Goal: Check status: Check status

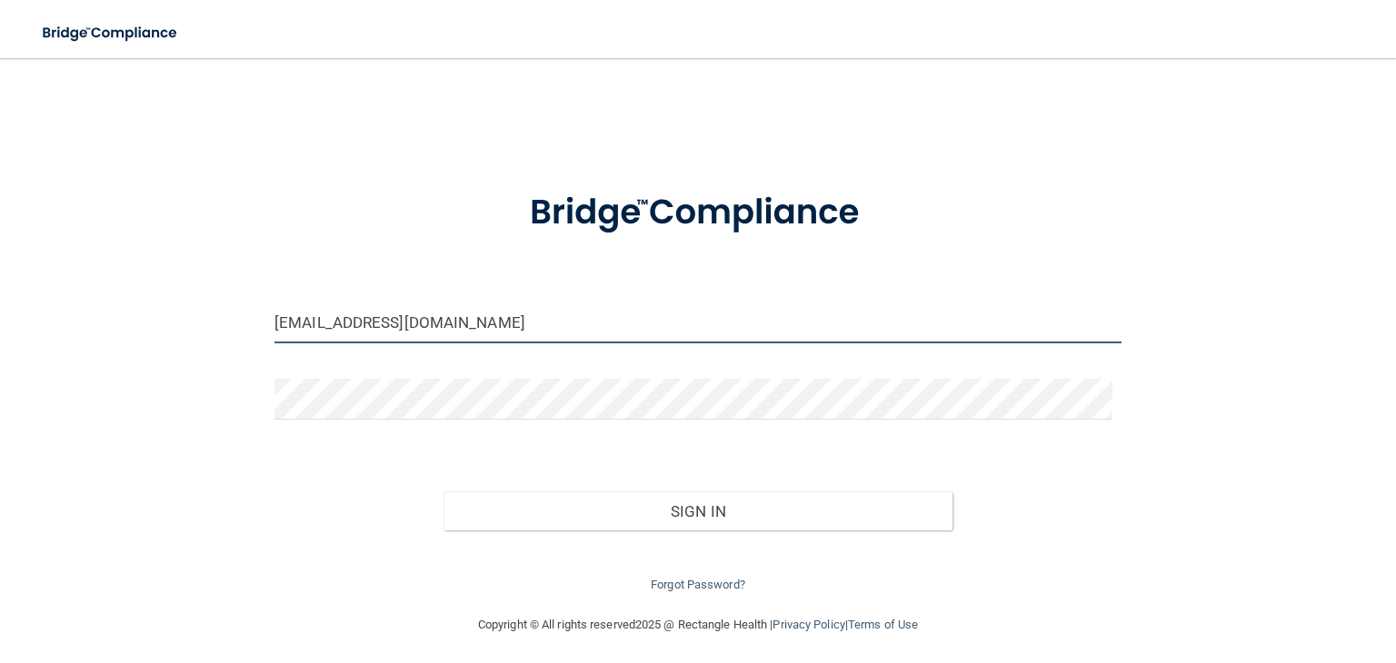
drag, startPoint x: 389, startPoint y: 321, endPoint x: 458, endPoint y: 330, distance: 69.7
click at [389, 321] on input "[EMAIL_ADDRESS][DOMAIN_NAME]" at bounding box center [697, 323] width 847 height 41
drag, startPoint x: 465, startPoint y: 324, endPoint x: 245, endPoint y: 303, distance: 220.9
click at [245, 303] on div "[EMAIL_ADDRESS][DOMAIN_NAME] Invalid email/password. You don't have permission …" at bounding box center [697, 336] width 1323 height 520
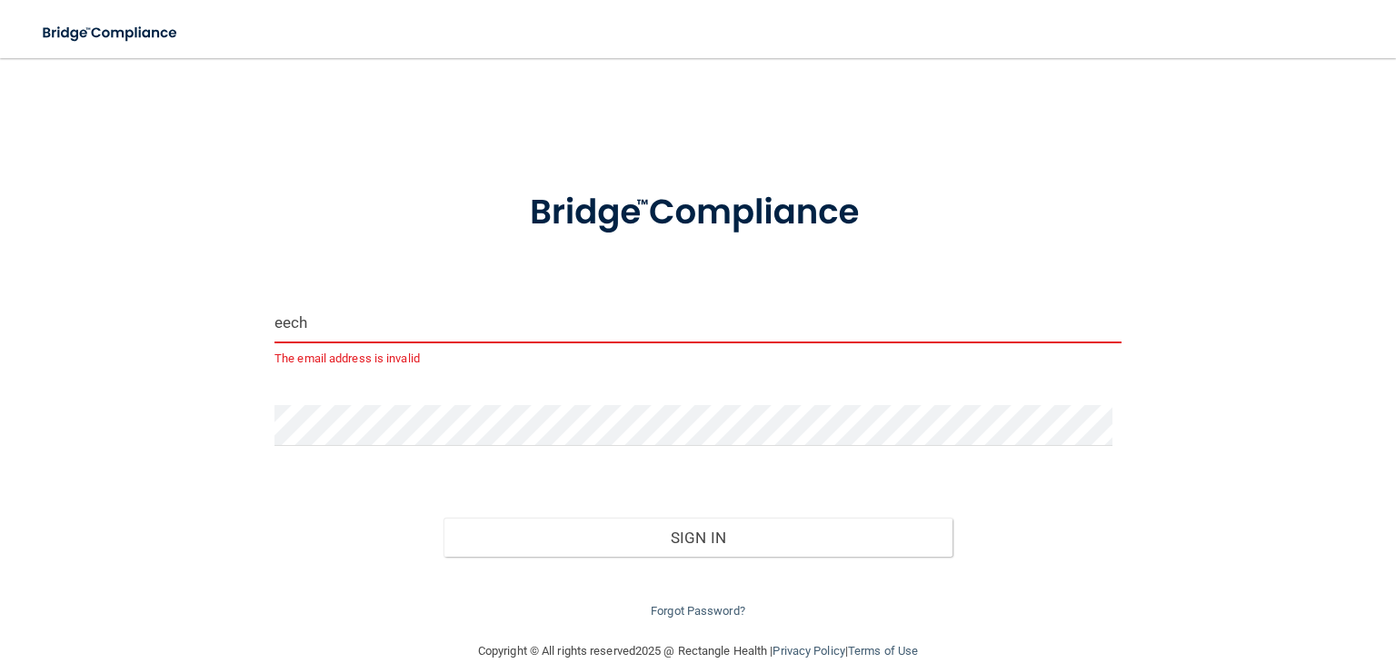
type input "[EMAIL_ADDRESS][DOMAIN_NAME]"
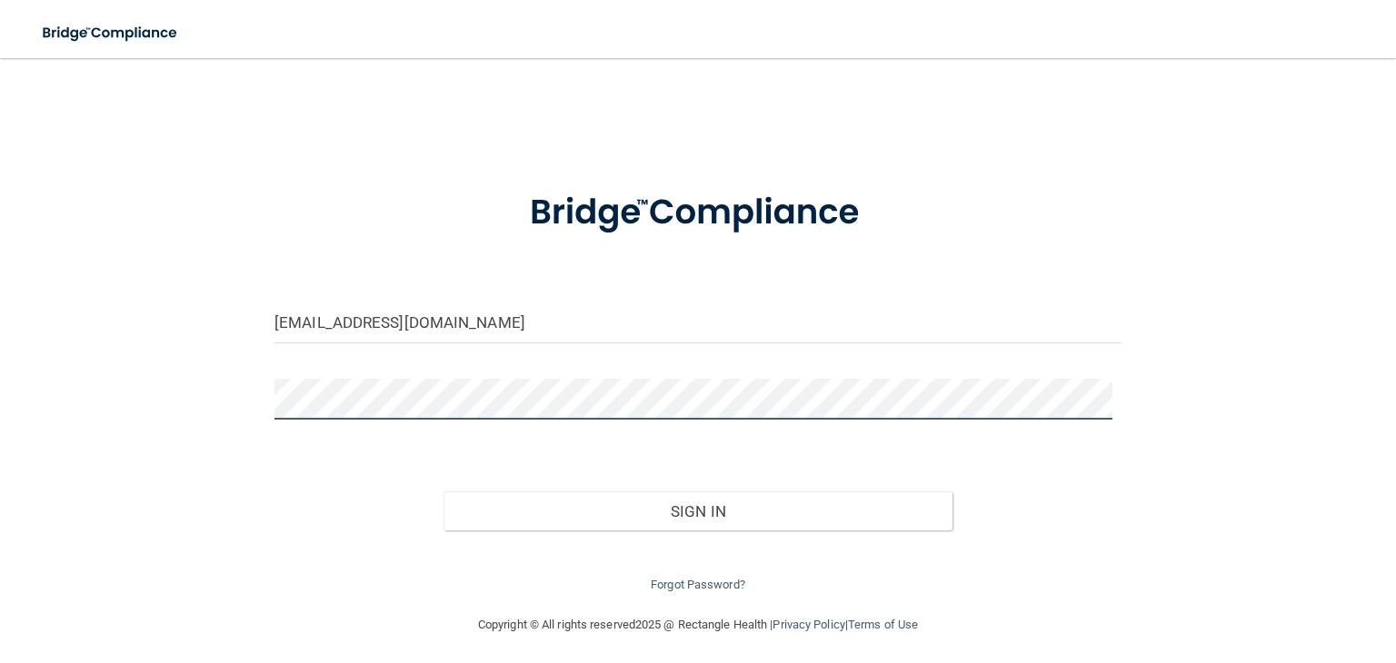
click at [443, 492] on button "Sign In" at bounding box center [697, 512] width 508 height 40
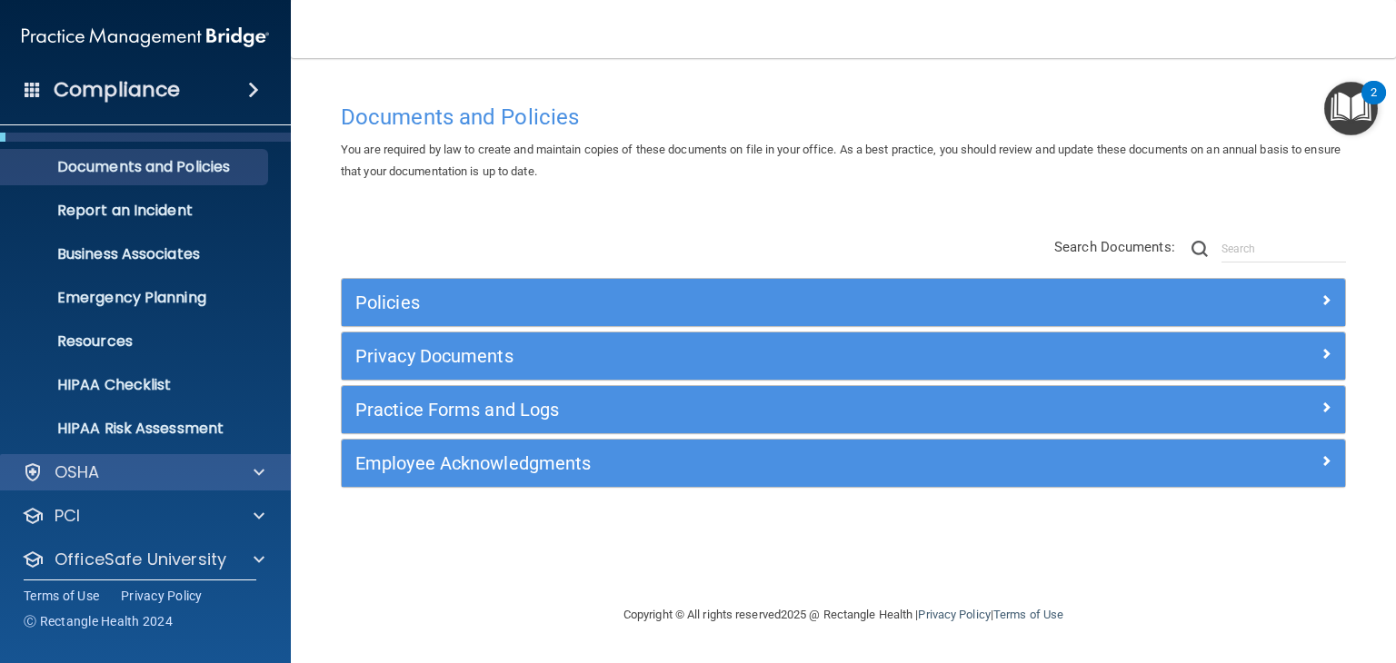
scroll to position [91, 0]
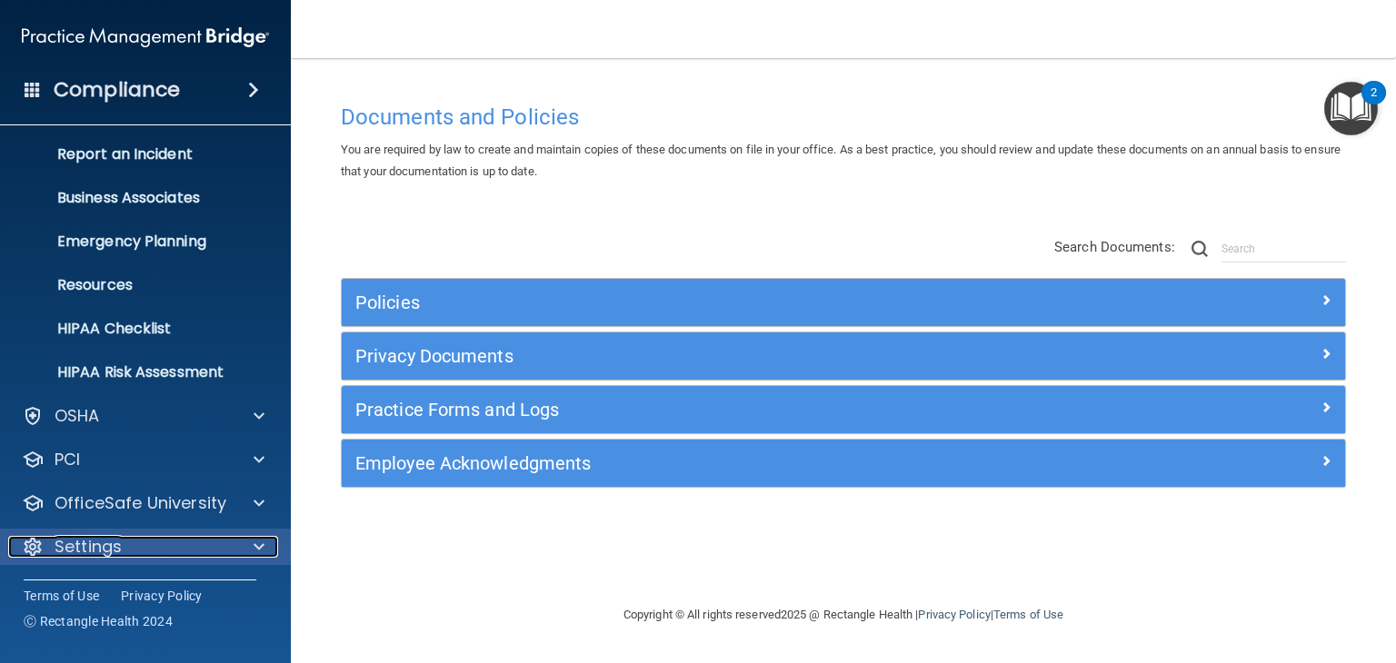
click at [261, 551] on span at bounding box center [259, 547] width 11 height 22
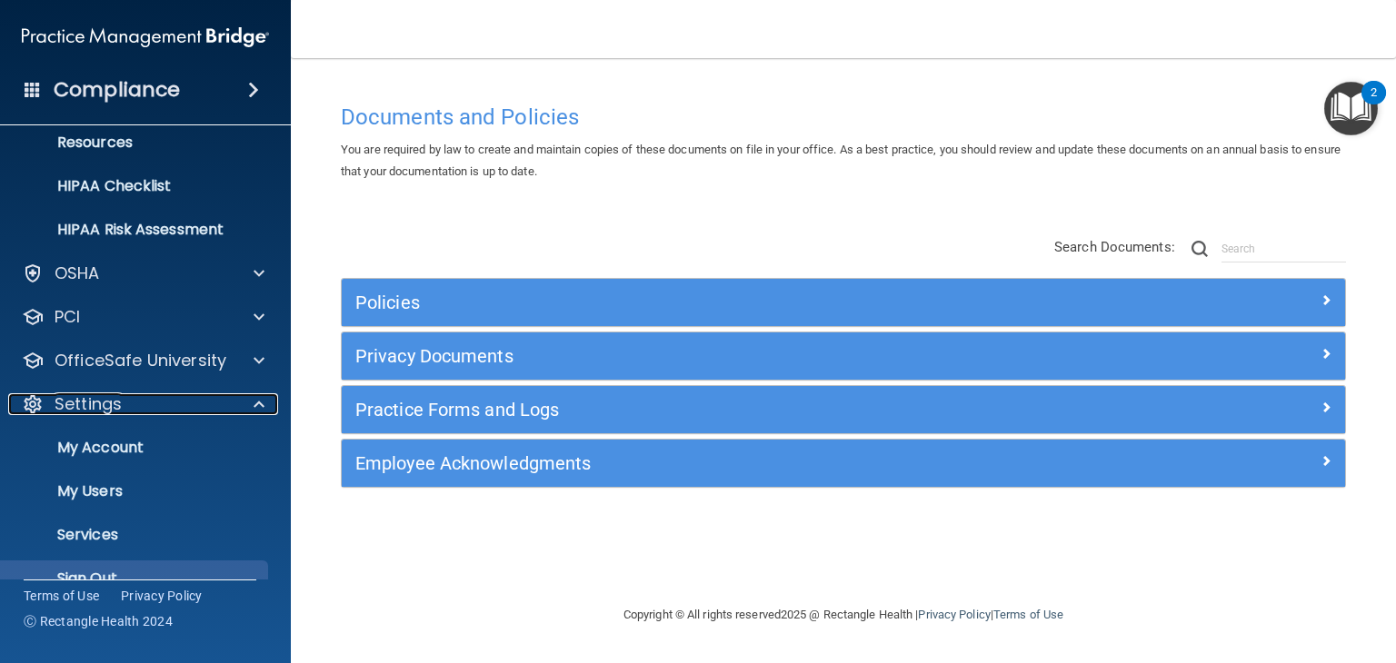
scroll to position [265, 0]
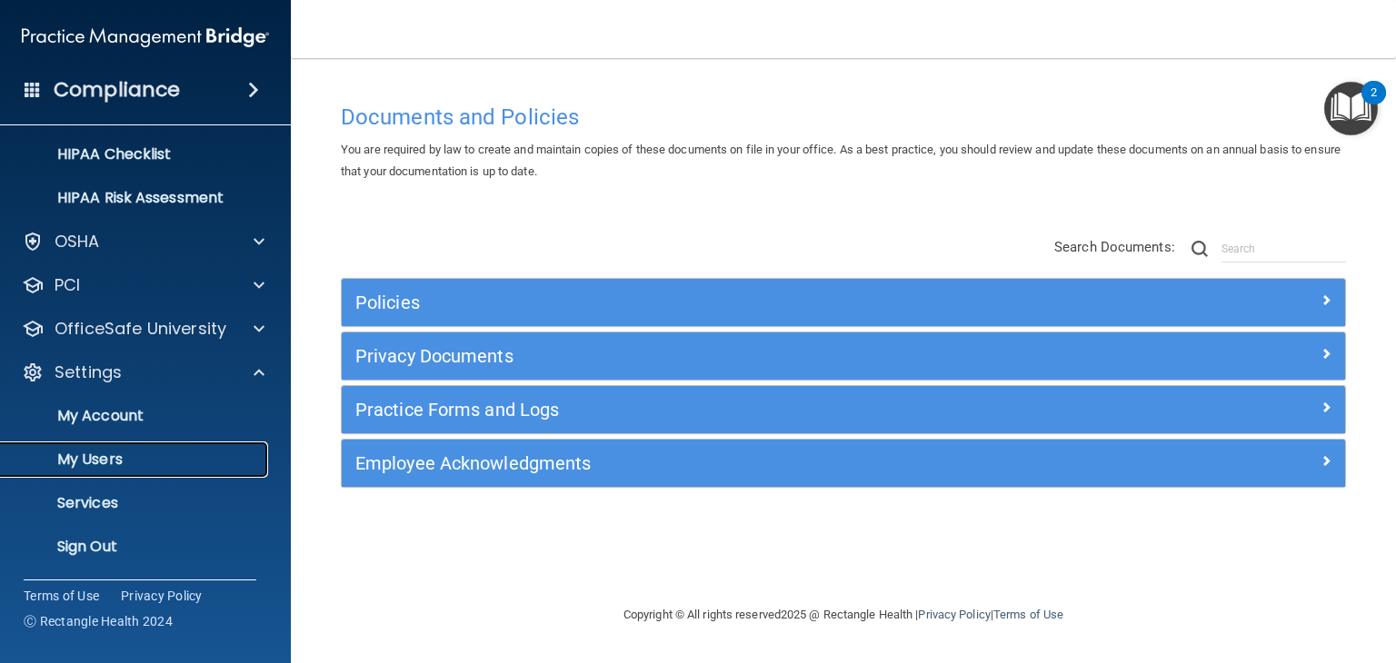
click at [170, 454] on p "My Users" at bounding box center [136, 460] width 248 height 18
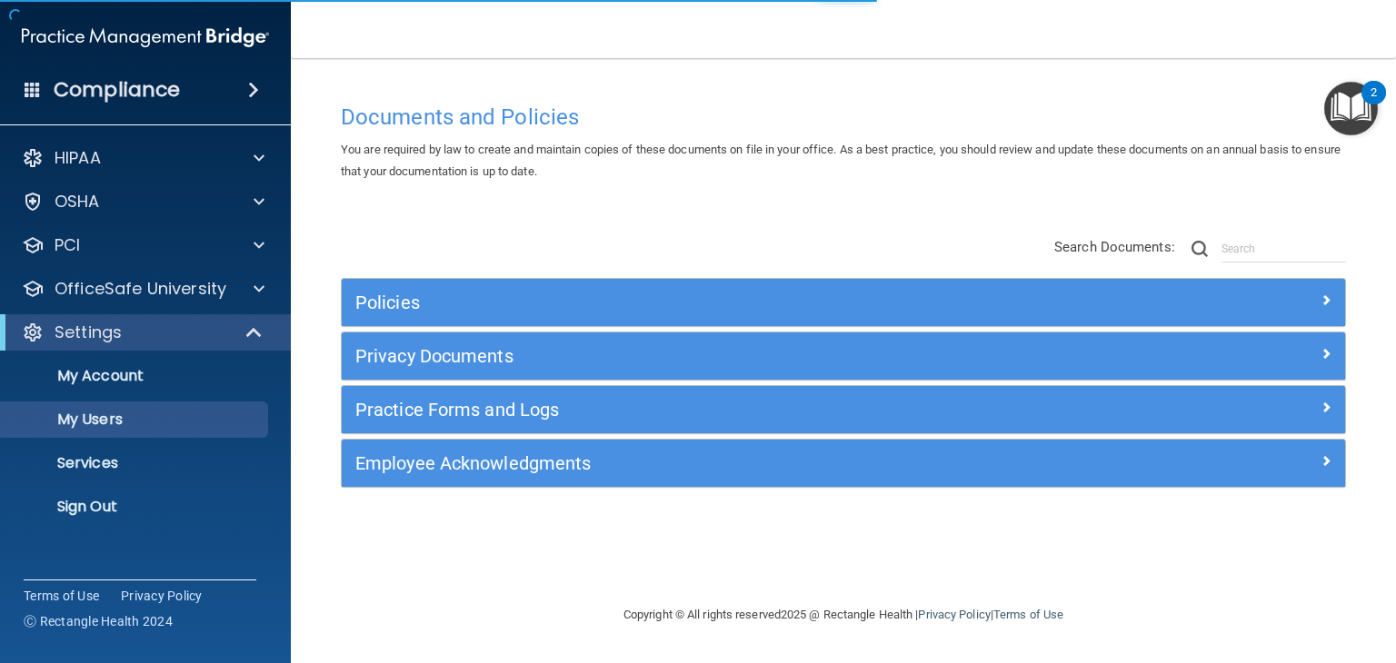
select select "20"
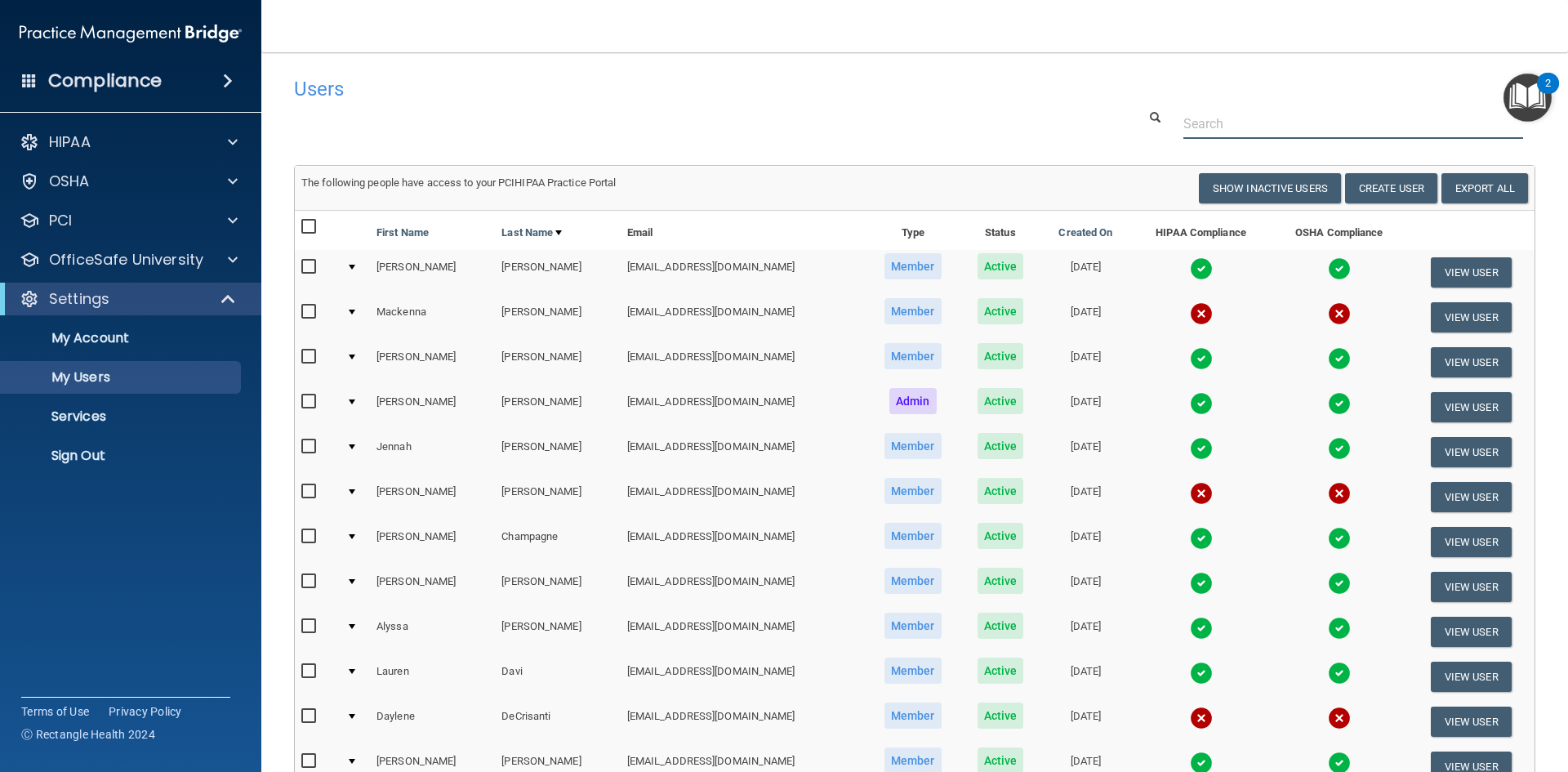
click at [1218, 130] on input "text" at bounding box center [1353, 124] width 340 height 31
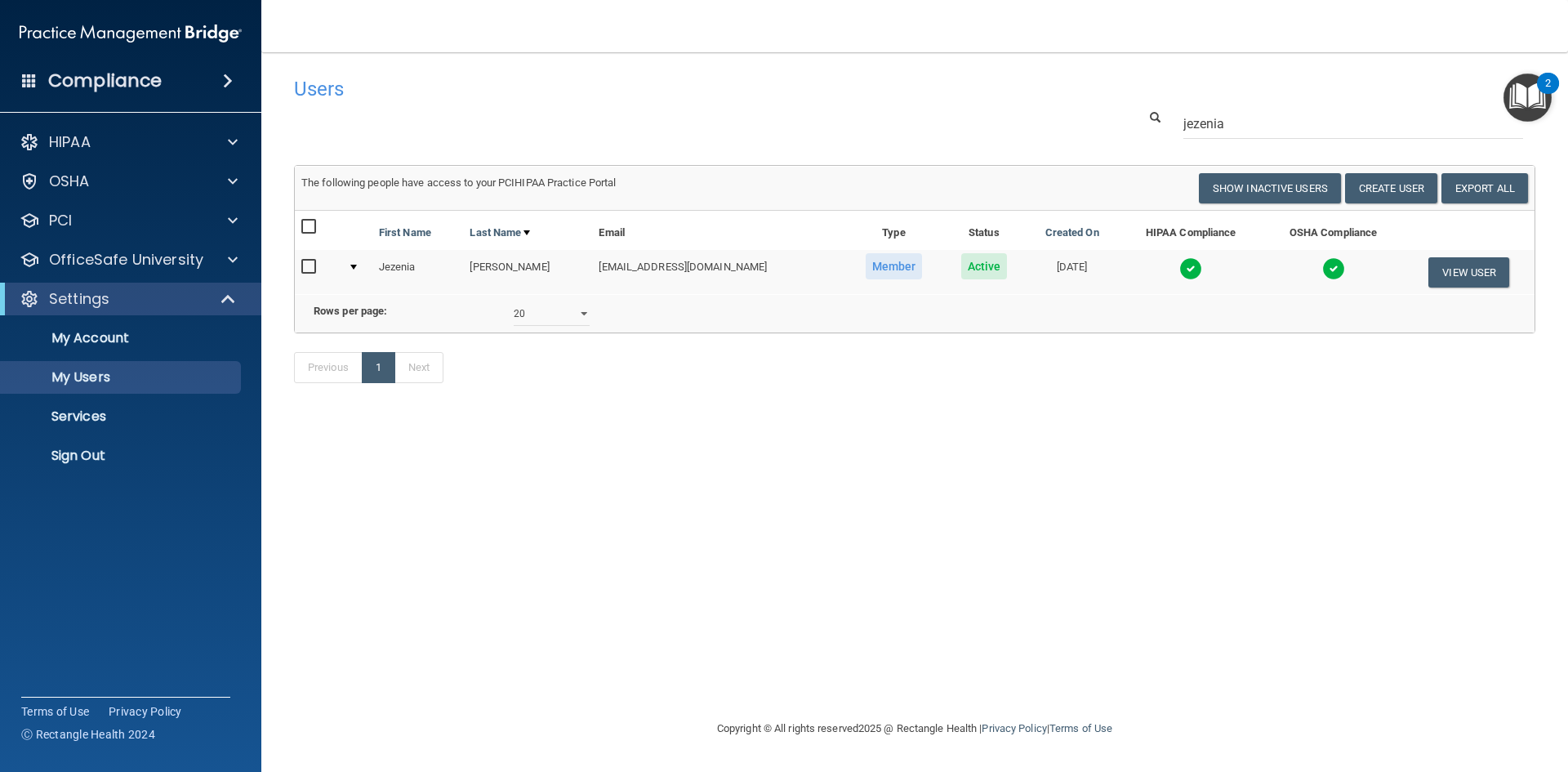
click at [1179, 263] on img at bounding box center [1190, 268] width 22 height 22
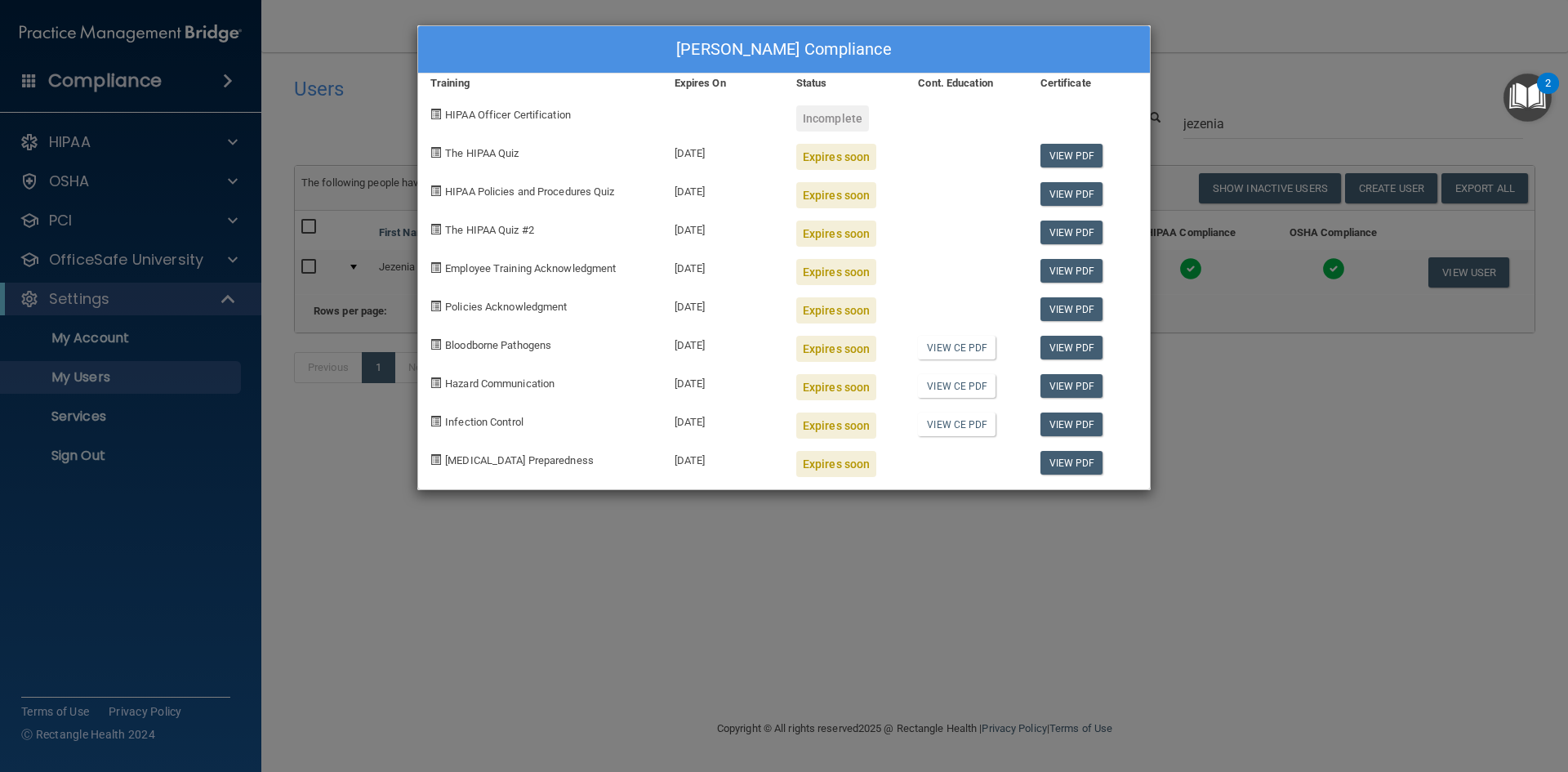
click at [1192, 466] on div "[PERSON_NAME] Compliance Training Expires On Status Cont. Education Certificate…" at bounding box center [784, 386] width 1568 height 772
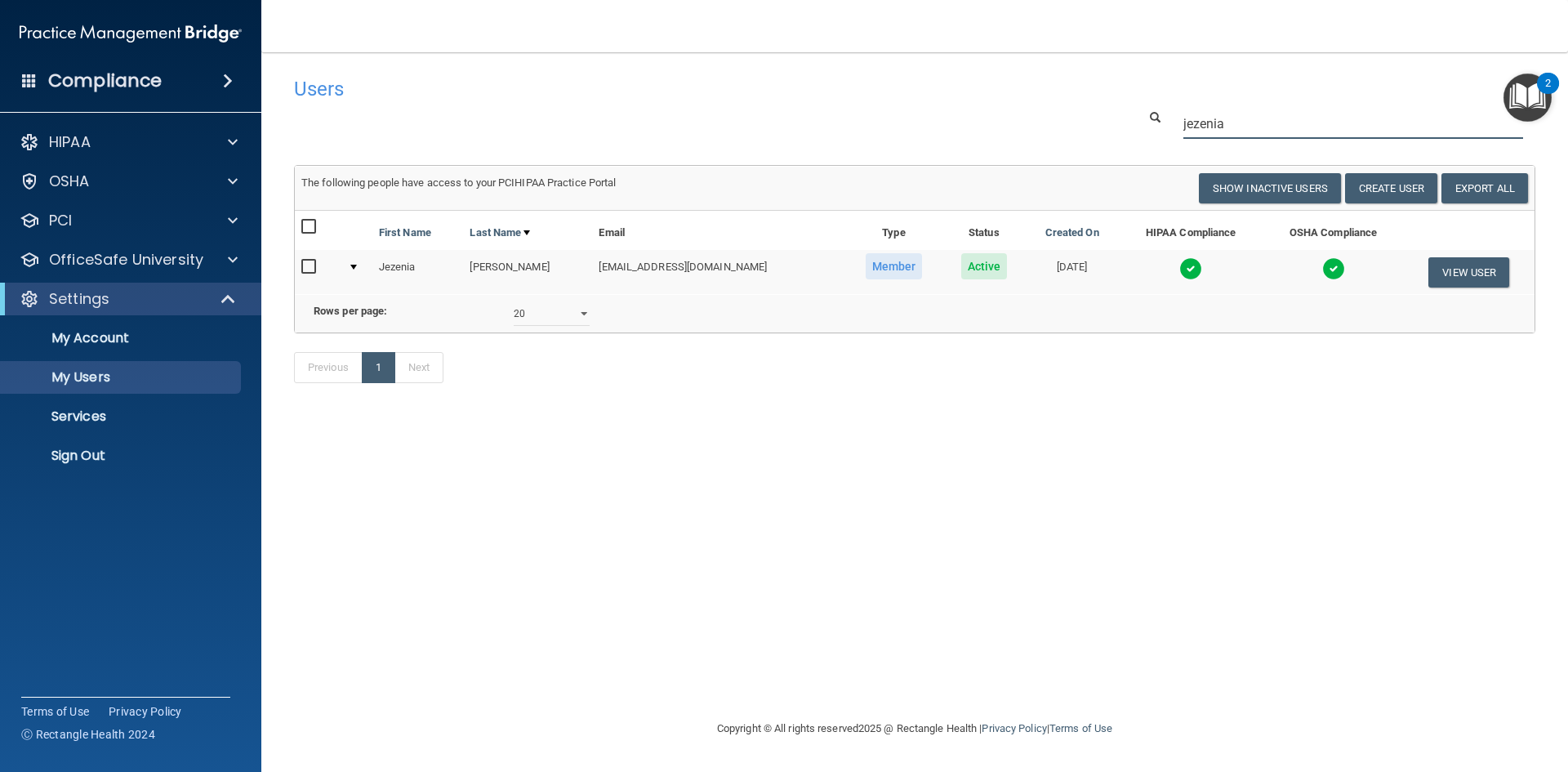
drag, startPoint x: 1227, startPoint y: 129, endPoint x: 1095, endPoint y: 131, distance: 132.0
click at [1103, 131] on div "jezenia" at bounding box center [914, 124] width 1265 height 31
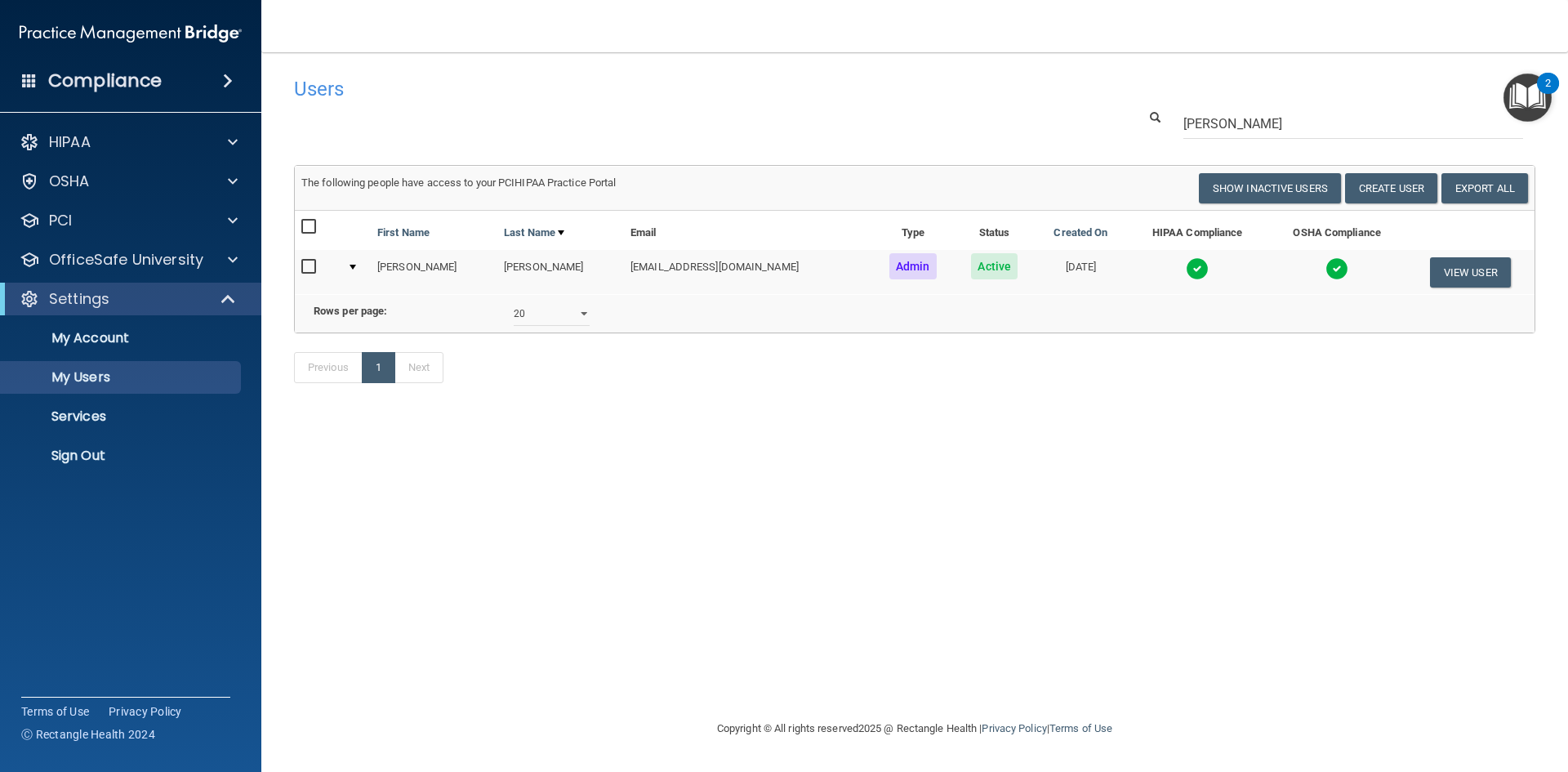
click at [1185, 271] on img at bounding box center [1196, 268] width 22 height 22
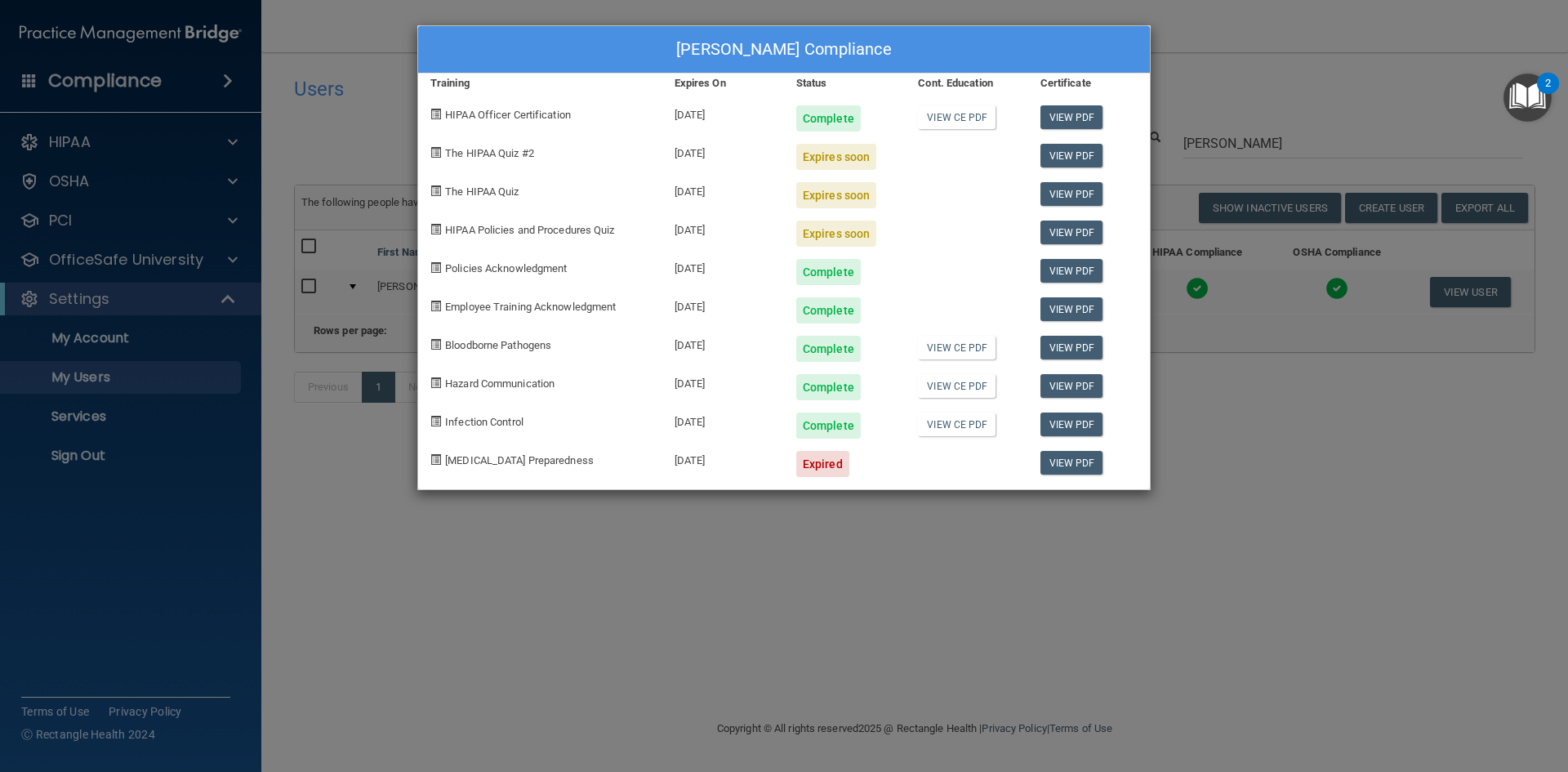
click at [1248, 418] on div "[PERSON_NAME] Compliance Training Expires On Status Cont. Education Certificate…" at bounding box center [784, 386] width 1568 height 772
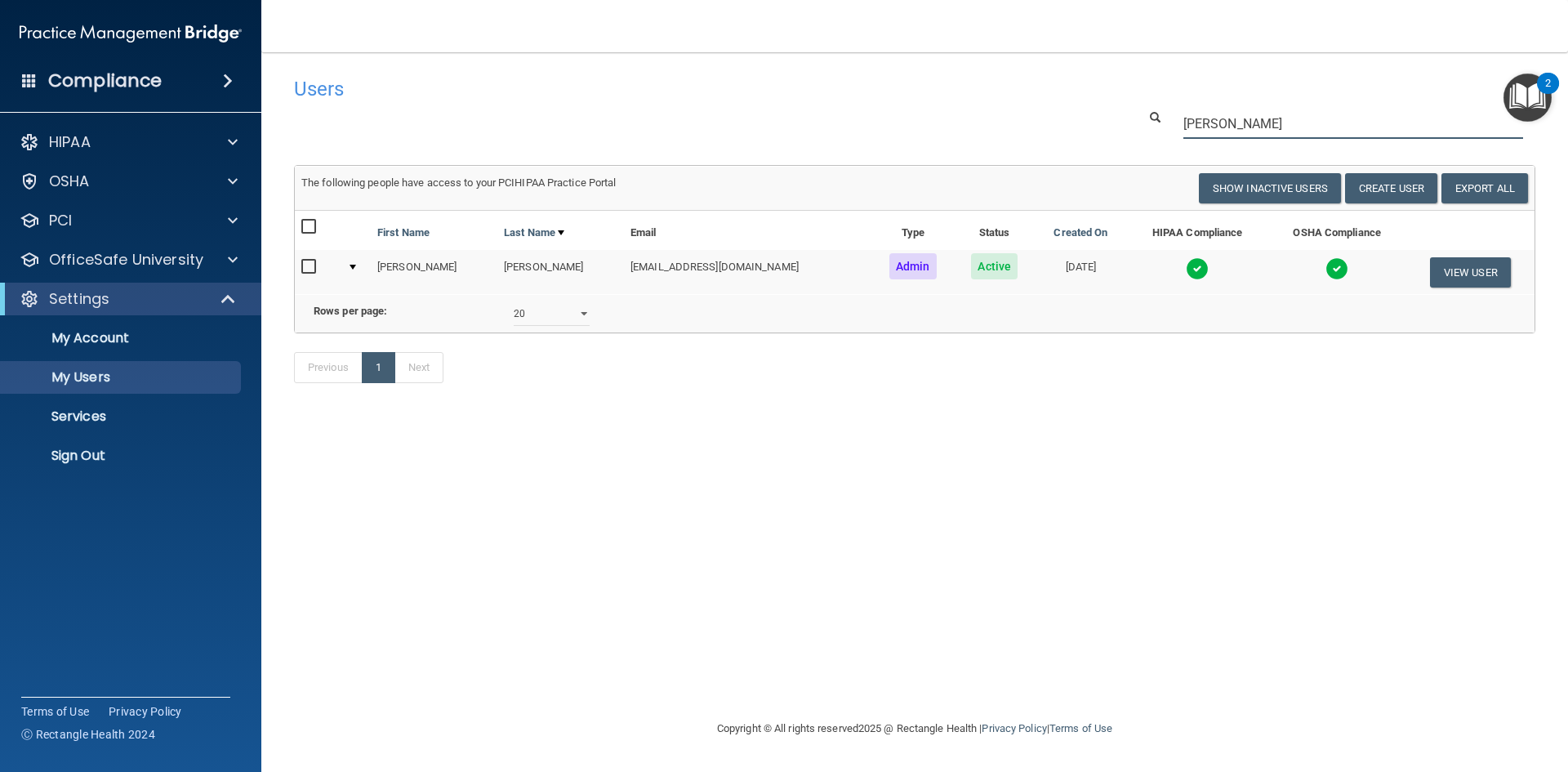
drag, startPoint x: 1247, startPoint y: 120, endPoint x: 1067, endPoint y: 115, distance: 180.1
click at [1067, 115] on div "[PERSON_NAME]" at bounding box center [914, 124] width 1265 height 31
click at [1190, 268] on img at bounding box center [1200, 268] width 22 height 22
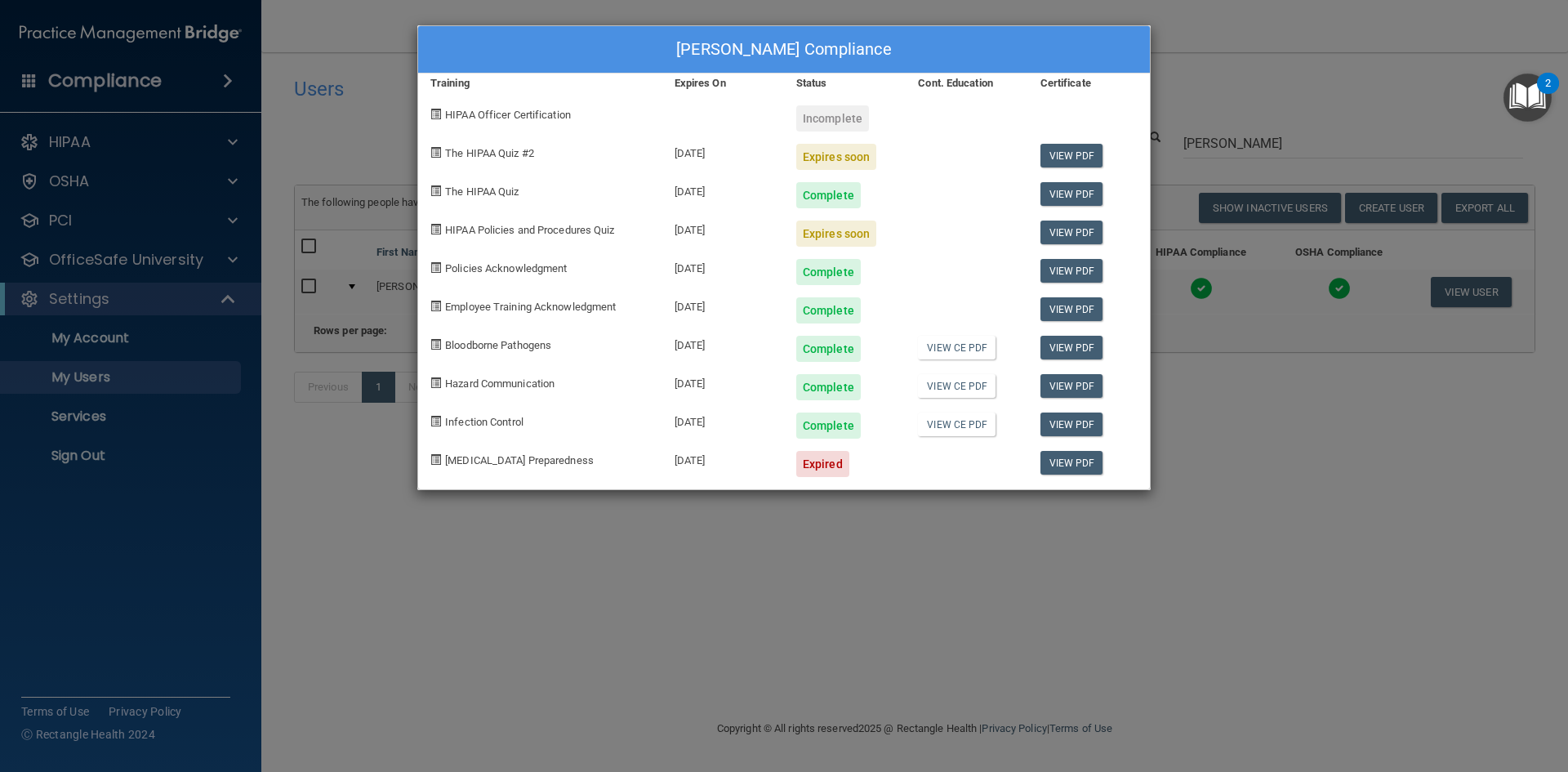
click at [996, 586] on div "[PERSON_NAME] Compliance Training Expires On Status Cont. Education Certificate…" at bounding box center [784, 386] width 1568 height 772
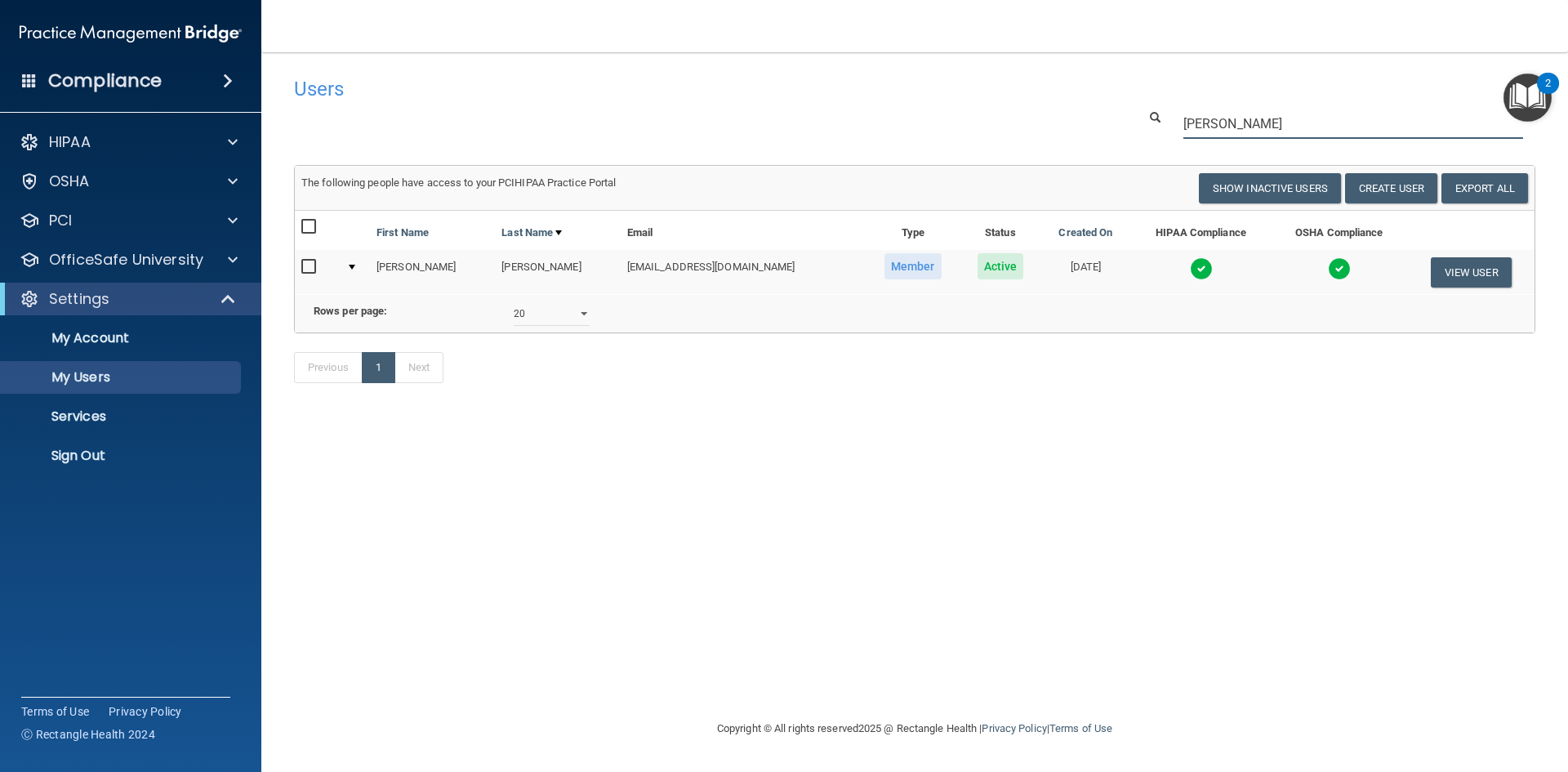
drag, startPoint x: 1248, startPoint y: 129, endPoint x: 1118, endPoint y: 125, distance: 130.1
click at [1121, 127] on div "[PERSON_NAME]" at bounding box center [914, 124] width 1265 height 31
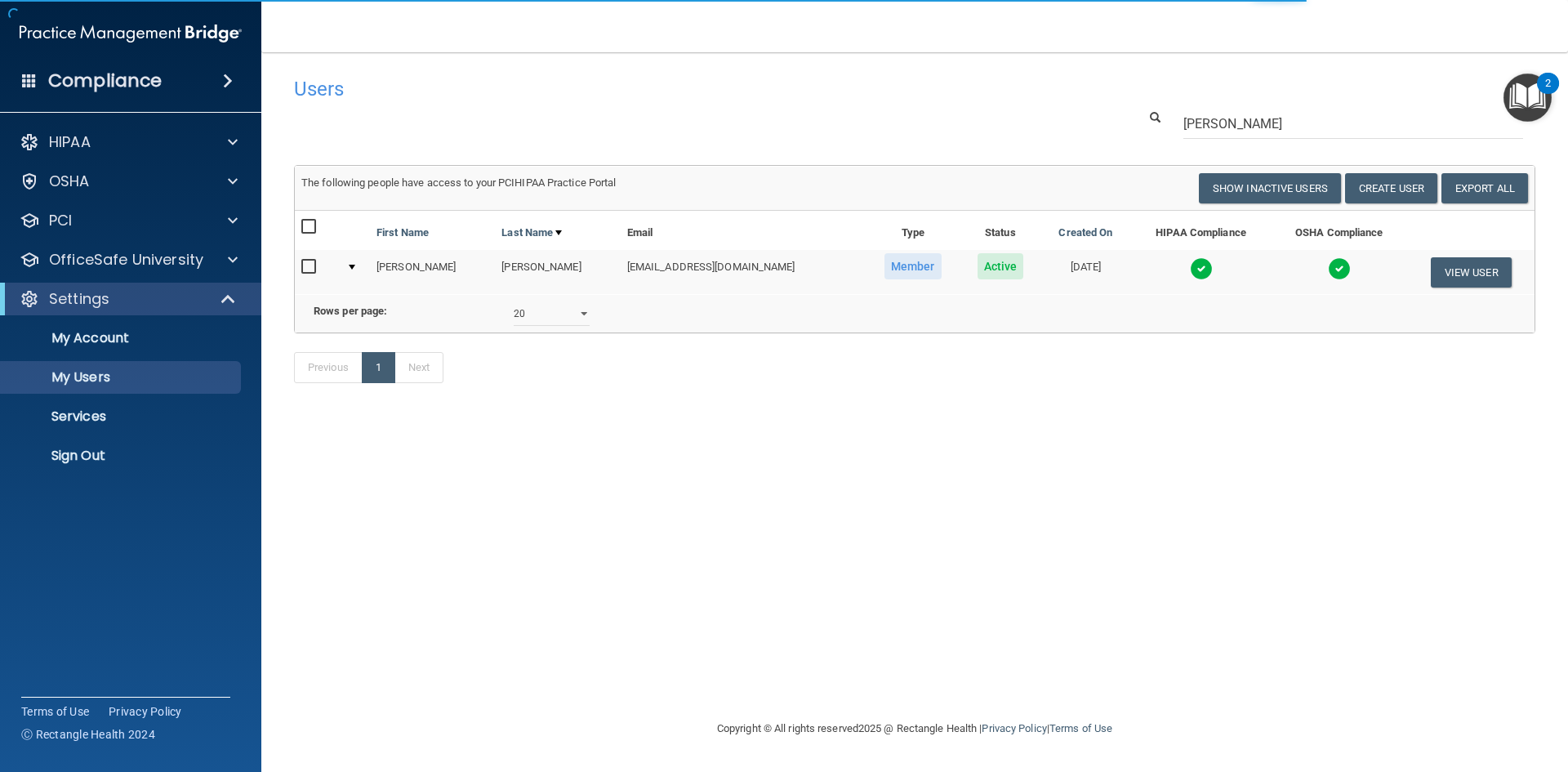
click at [1193, 270] on img at bounding box center [1200, 268] width 22 height 22
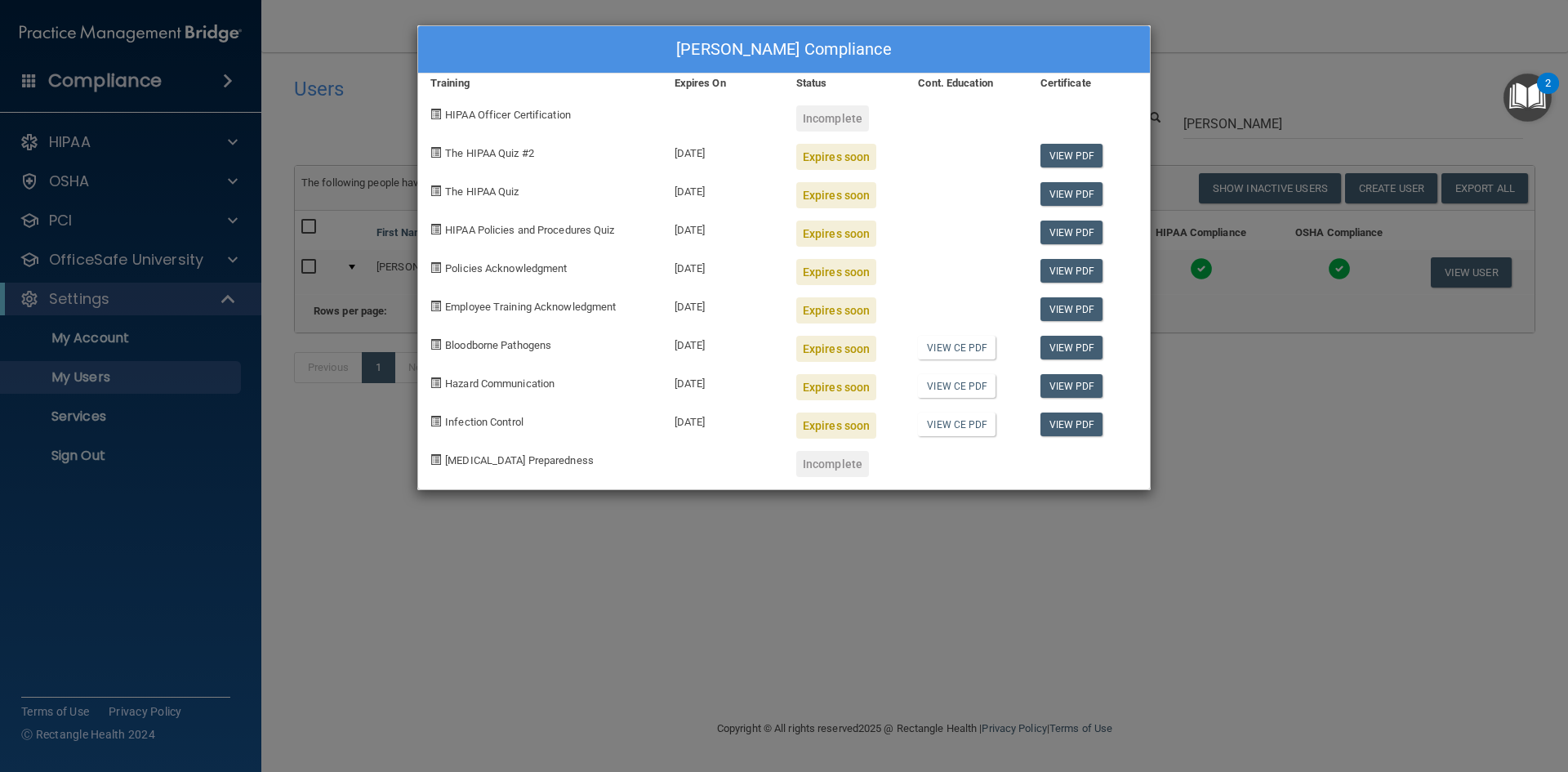
click at [1242, 120] on div "[PERSON_NAME] Compliance Training Expires On Status Cont. Education Certificate…" at bounding box center [784, 386] width 1568 height 772
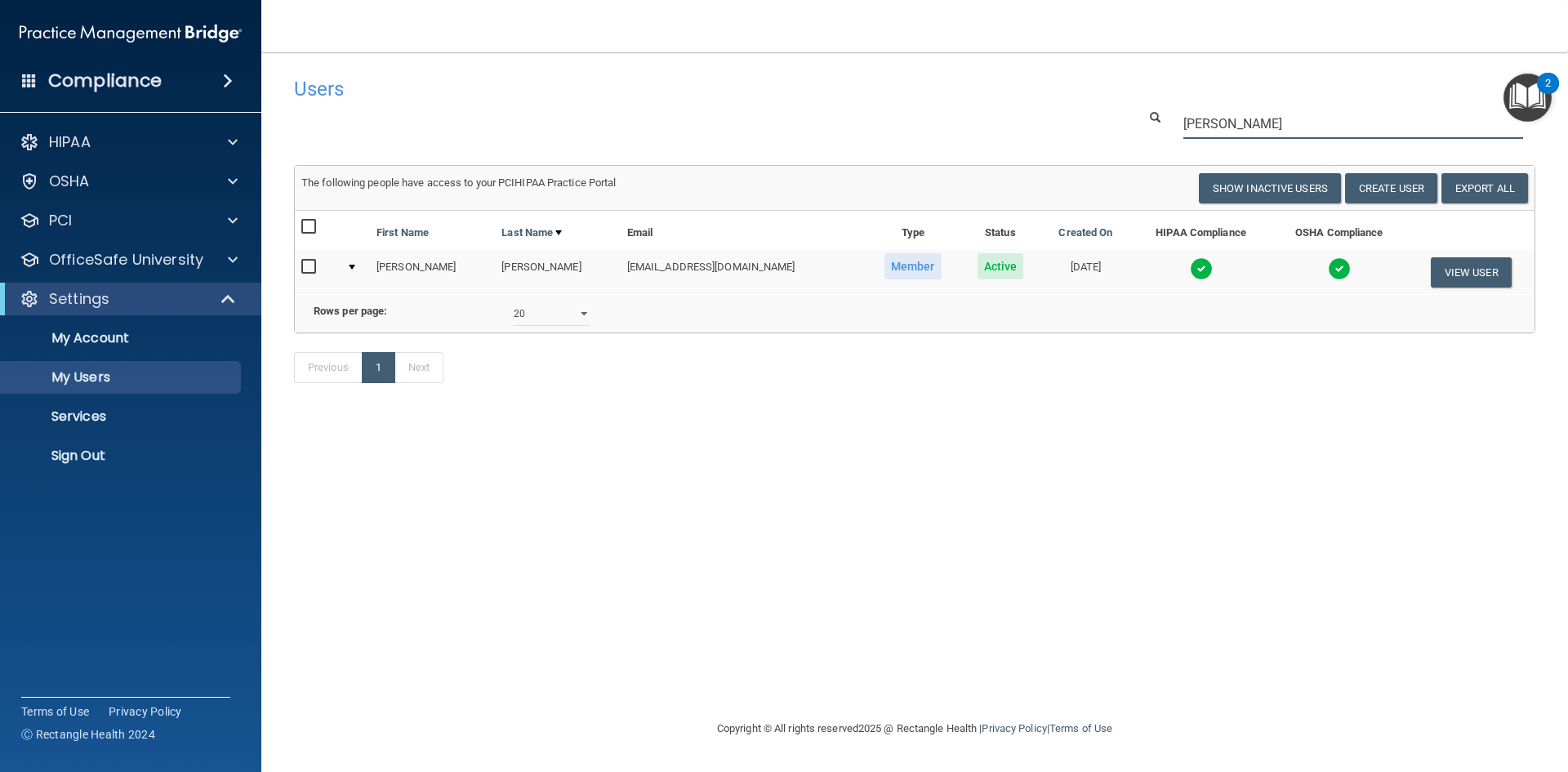
click at [1227, 126] on input "[PERSON_NAME]" at bounding box center [1353, 124] width 340 height 31
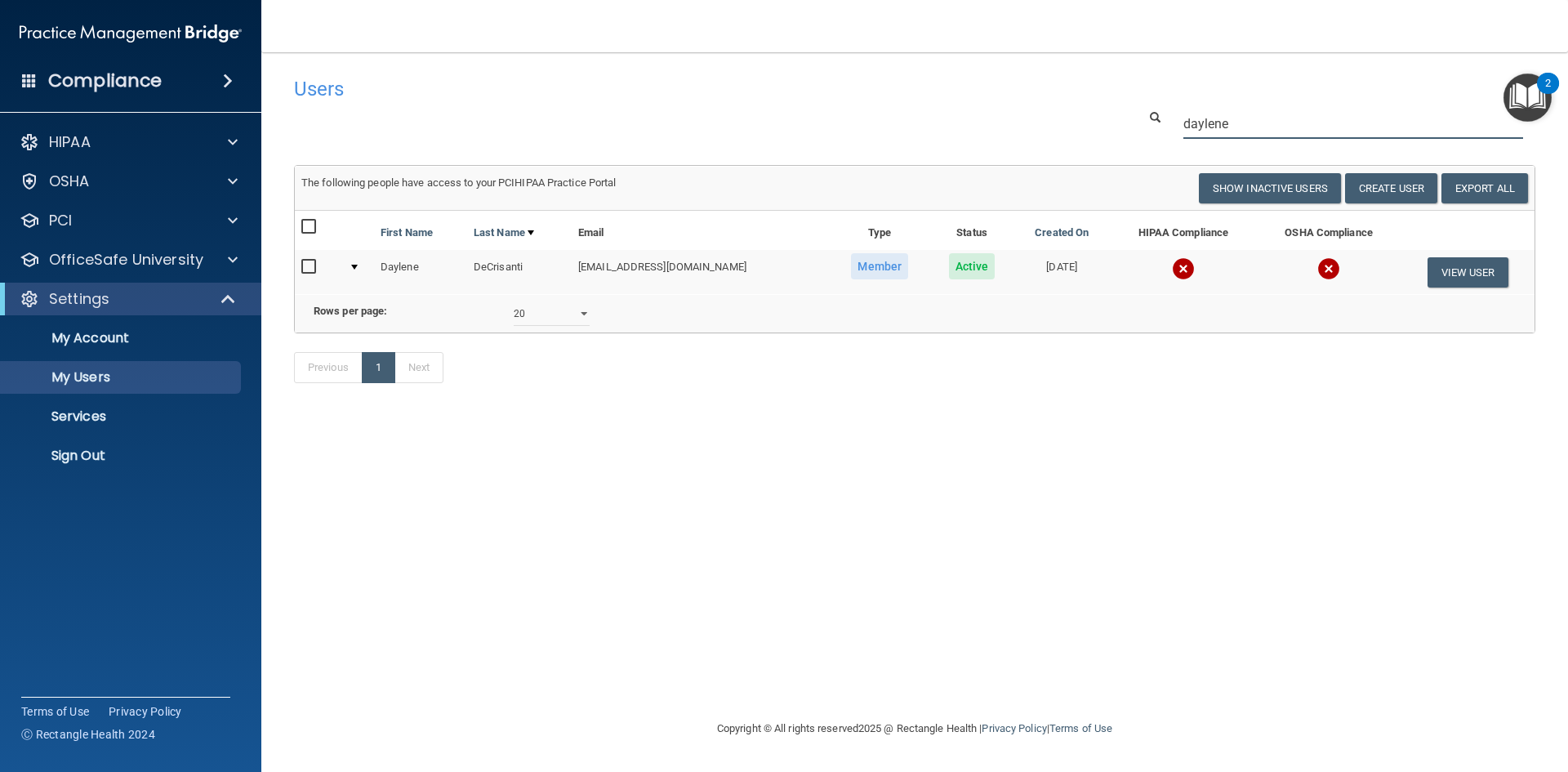
drag, startPoint x: 1245, startPoint y: 131, endPoint x: 993, endPoint y: 125, distance: 252.1
click at [997, 126] on div "daylene" at bounding box center [914, 124] width 1265 height 31
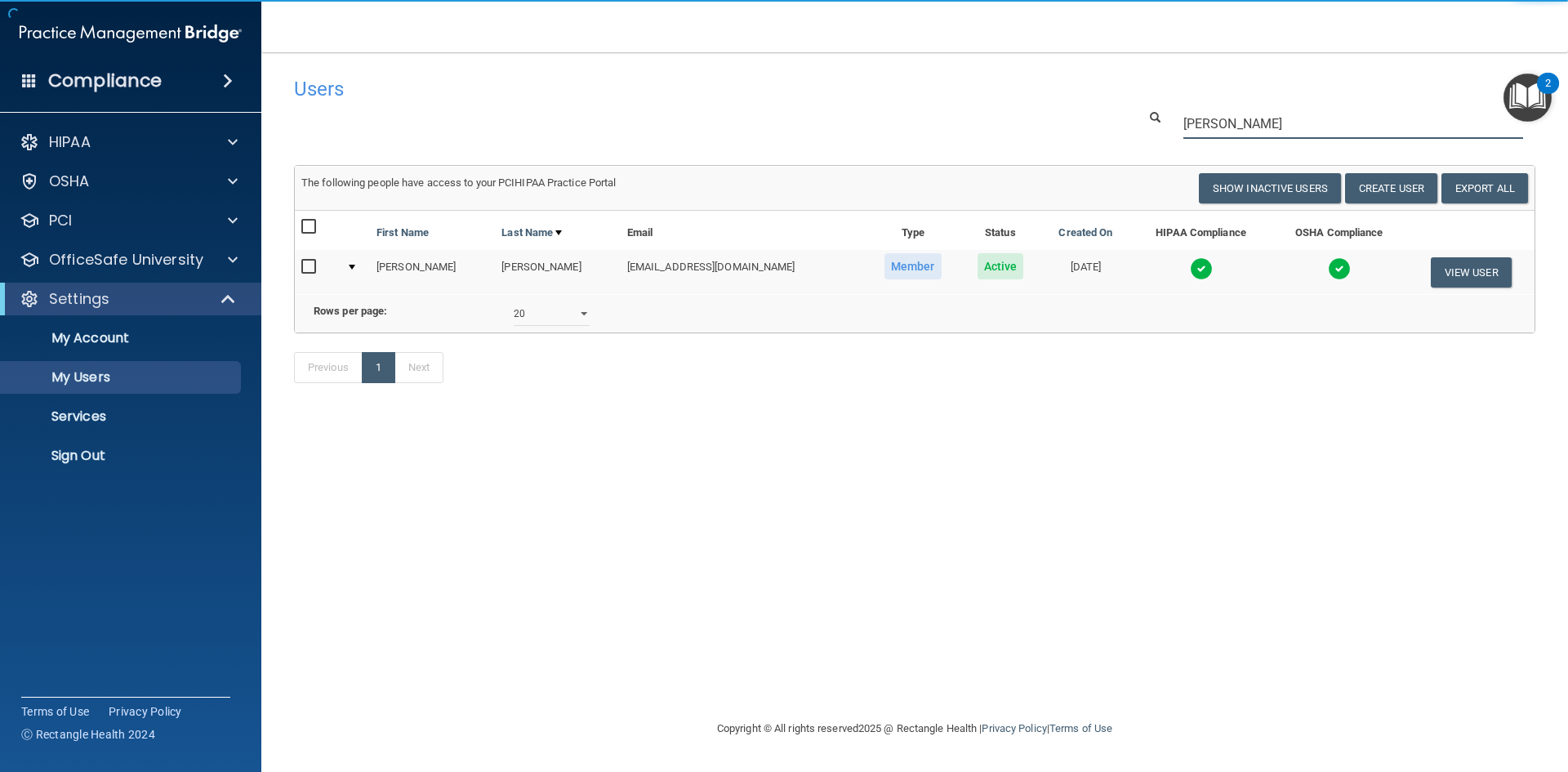
type input "[PERSON_NAME]"
click at [1254, 268] on td at bounding box center [1339, 271] width 137 height 44
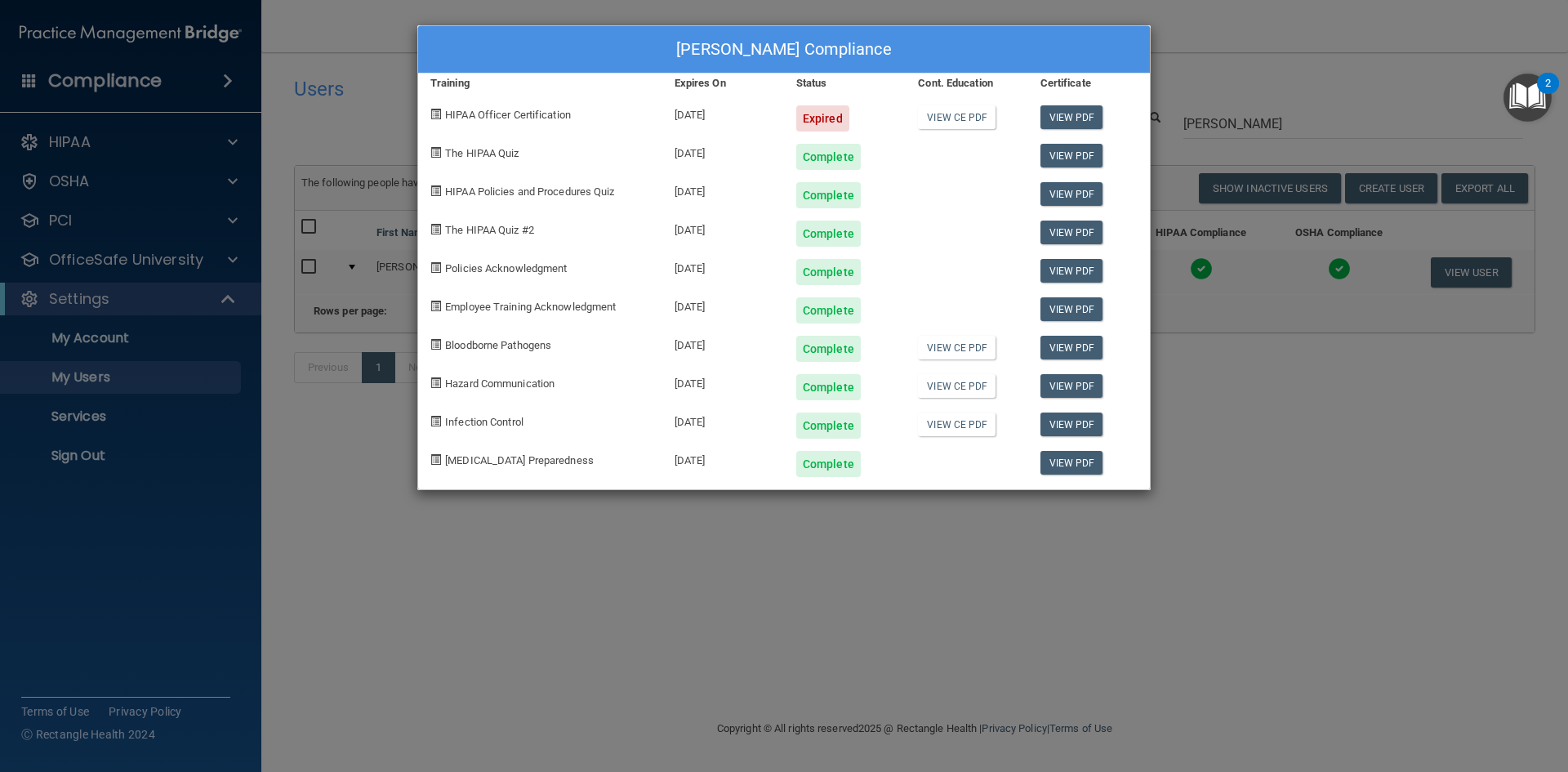
click at [978, 552] on div "[PERSON_NAME] Compliance Training Expires On Status Cont. Education Certificate…" at bounding box center [784, 386] width 1568 height 772
